Goal: Information Seeking & Learning: Learn about a topic

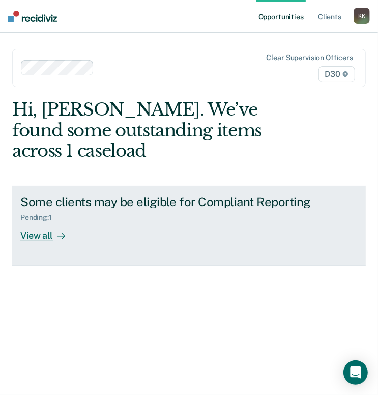
click at [47, 239] on div "View all" at bounding box center [48, 232] width 57 height 20
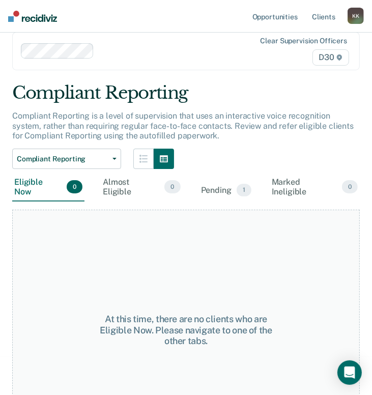
scroll to position [86, 0]
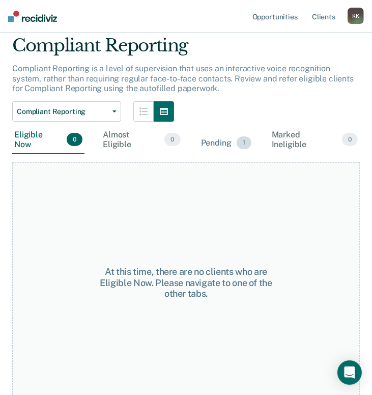
click at [225, 132] on div "Pending 1" at bounding box center [226, 143] width 54 height 22
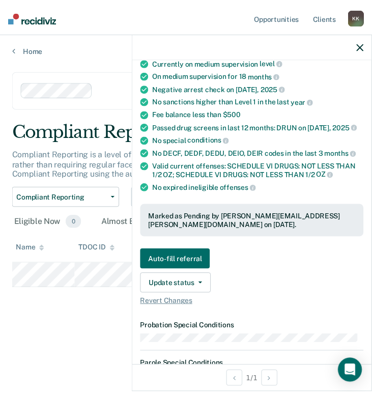
scroll to position [0, 0]
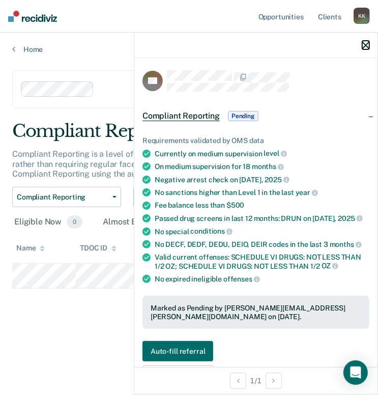
click at [367, 48] on icon "button" at bounding box center [365, 45] width 7 height 7
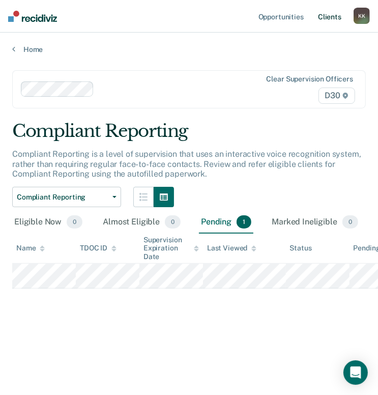
click at [332, 21] on link "Client s" at bounding box center [329, 16] width 27 height 33
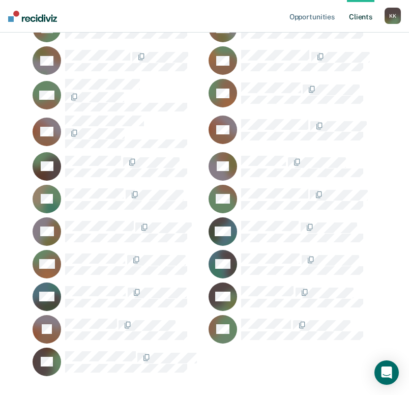
scroll to position [1491, 0]
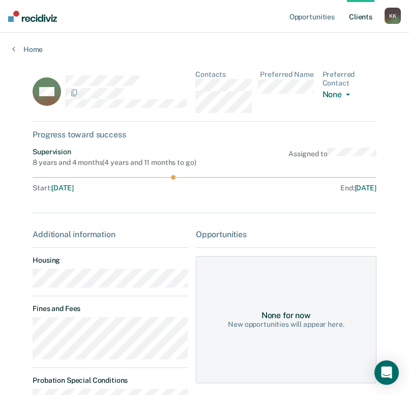
click at [357, 16] on link "Client s" at bounding box center [360, 16] width 27 height 33
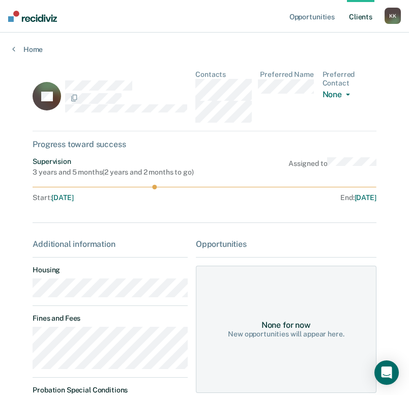
click at [354, 18] on link "Client s" at bounding box center [360, 16] width 27 height 33
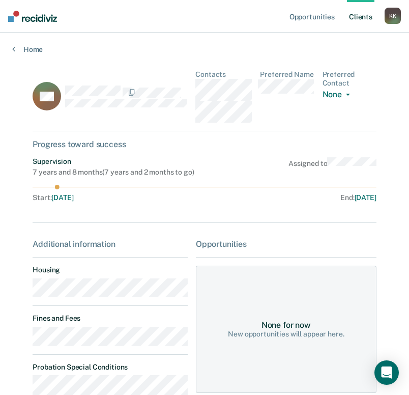
click at [369, 18] on link "Client s" at bounding box center [360, 16] width 27 height 33
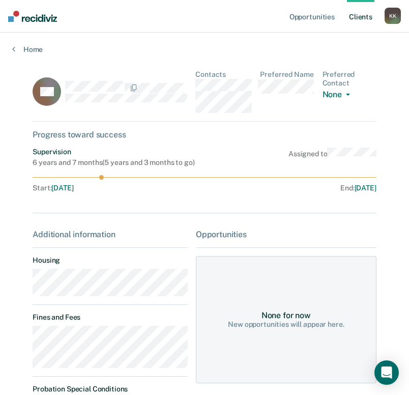
click at [361, 14] on link "Client s" at bounding box center [360, 16] width 27 height 33
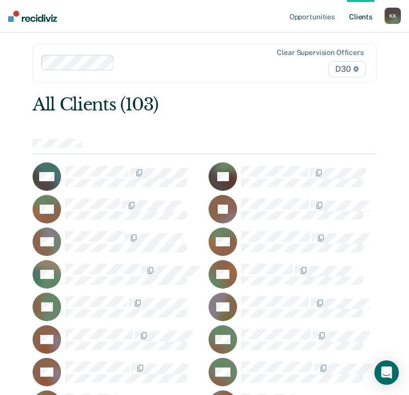
scroll to position [41, 0]
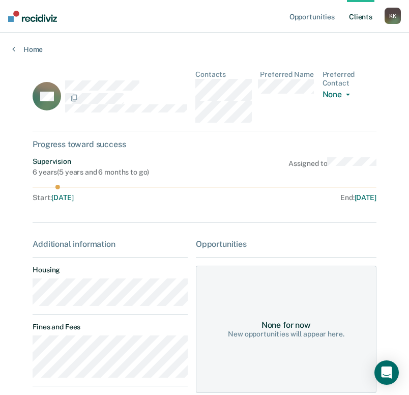
click at [366, 14] on link "Client s" at bounding box center [360, 16] width 27 height 33
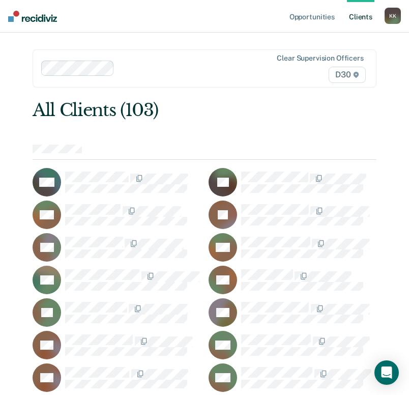
scroll to position [41, 0]
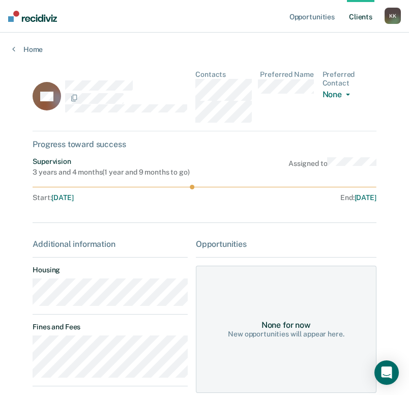
click at [357, 14] on link "Client s" at bounding box center [360, 16] width 27 height 33
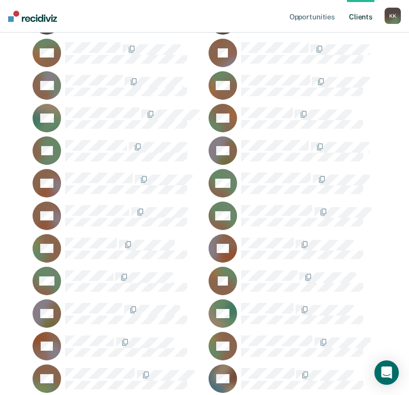
scroll to position [204, 0]
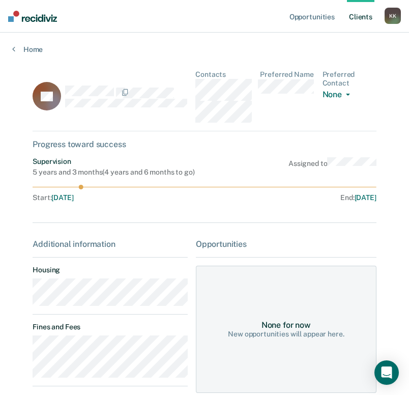
click at [361, 18] on link "Client s" at bounding box center [360, 16] width 27 height 33
click at [367, 18] on link "Client s" at bounding box center [360, 16] width 27 height 33
click at [366, 19] on link "Client s" at bounding box center [360, 16] width 27 height 33
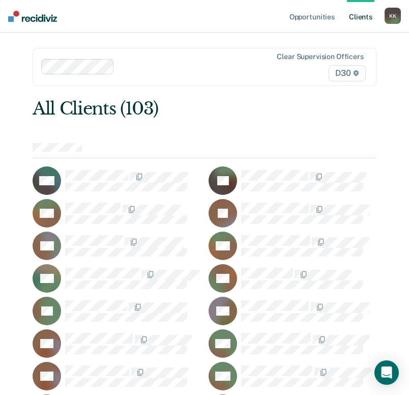
scroll to position [41, 0]
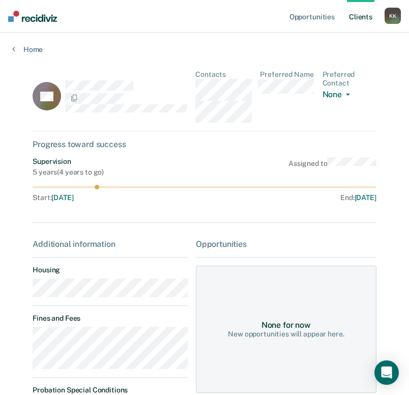
click at [352, 15] on link "Client s" at bounding box center [360, 16] width 27 height 33
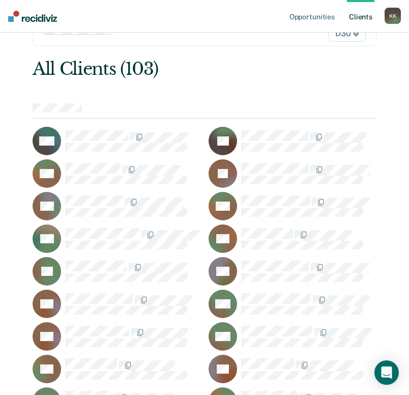
scroll to position [122, 0]
